Goal: Check status: Check status

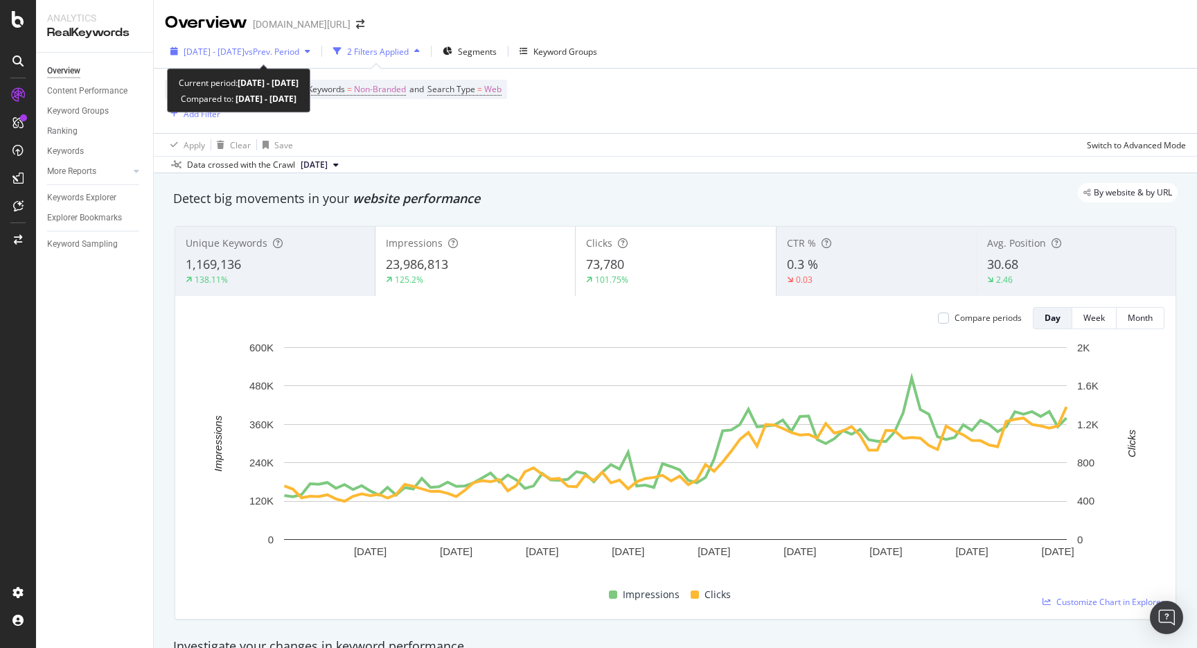
click at [299, 51] on span "vs Prev. Period" at bounding box center [272, 52] width 55 height 12
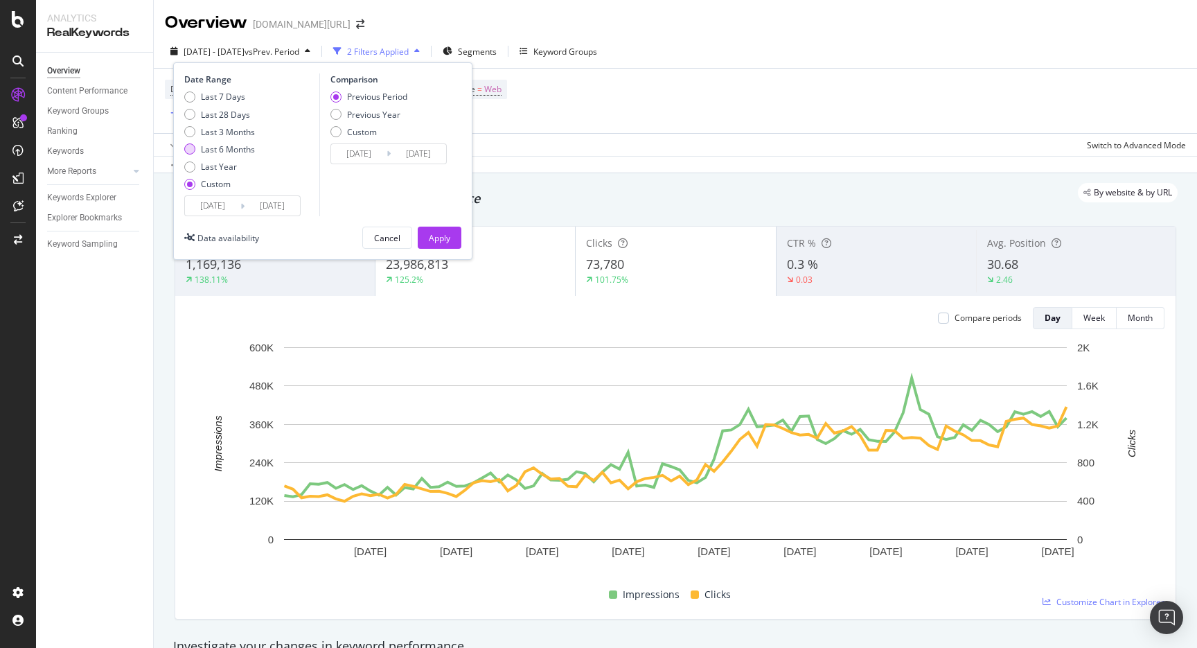
click at [227, 153] on div "Last 6 Months" at bounding box center [228, 149] width 54 height 12
type input "[DATE]"
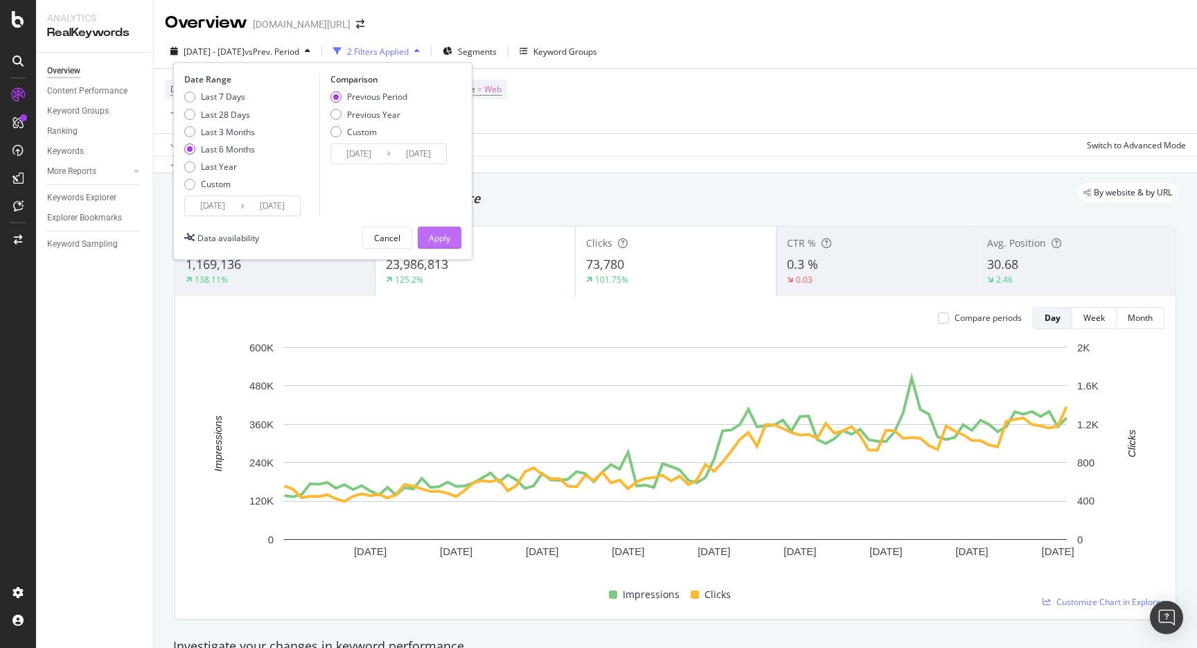
click at [434, 238] on div "Apply" at bounding box center [439, 238] width 21 height 12
